Goal: Check status

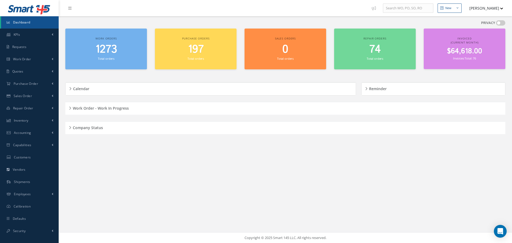
click at [67, 125] on div "Company Status" at bounding box center [285, 128] width 440 height 8
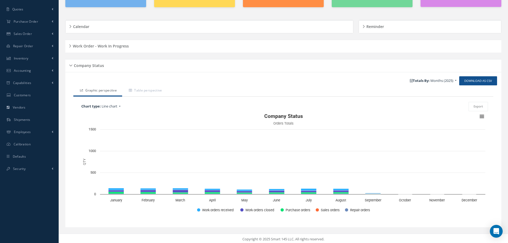
scroll to position [64, 0]
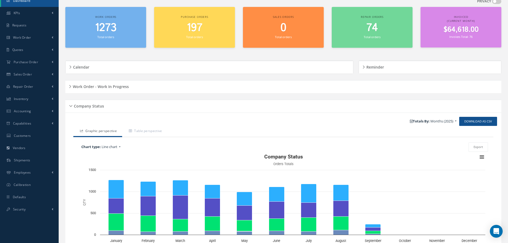
scroll to position [64, 0]
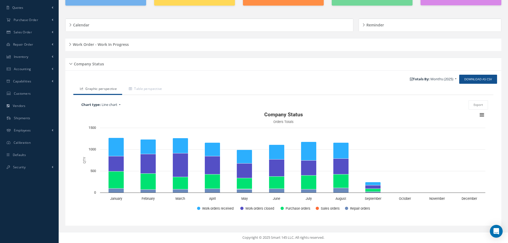
click at [71, 63] on div "Company Status" at bounding box center [283, 64] width 436 height 8
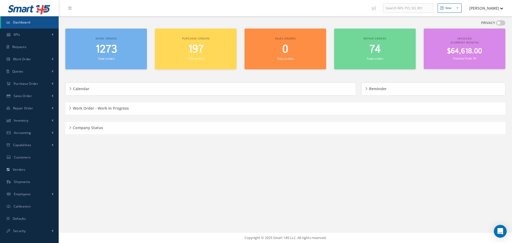
click at [71, 107] on h5 "Work Order - Work In Progress" at bounding box center [100, 107] width 58 height 6
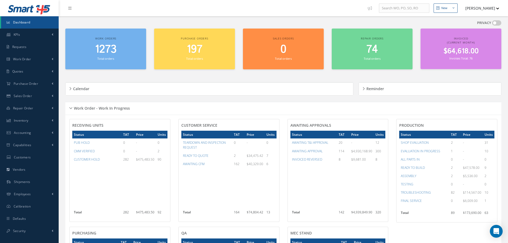
click at [72, 107] on div "Work Order - Work In Progress" at bounding box center [283, 108] width 436 height 8
